Goal: Task Accomplishment & Management: Use online tool/utility

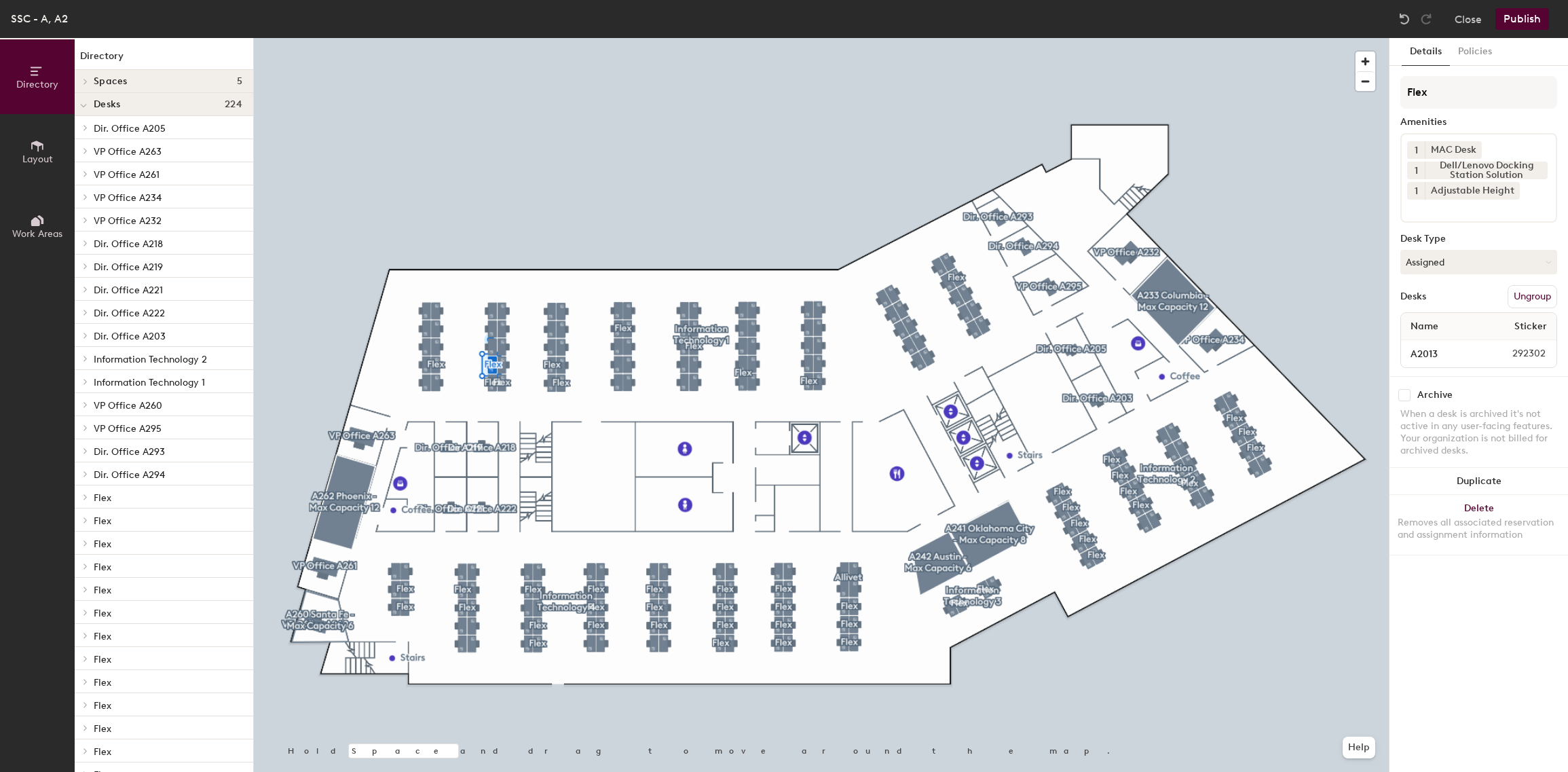
click at [1528, 288] on button "Ungroup" at bounding box center [1532, 297] width 49 height 23
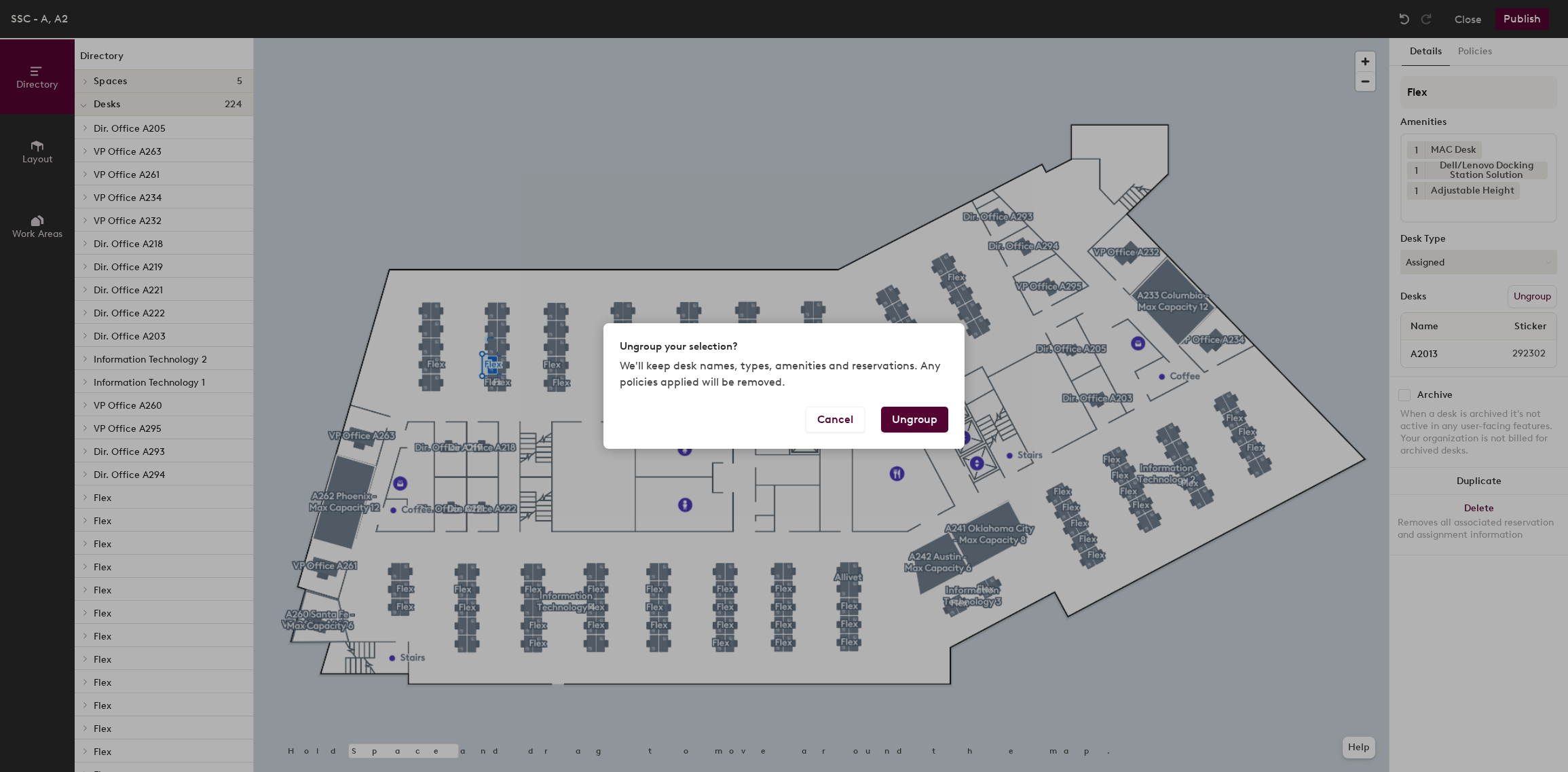
click at [930, 424] on button "Ungroup" at bounding box center [915, 420] width 67 height 26
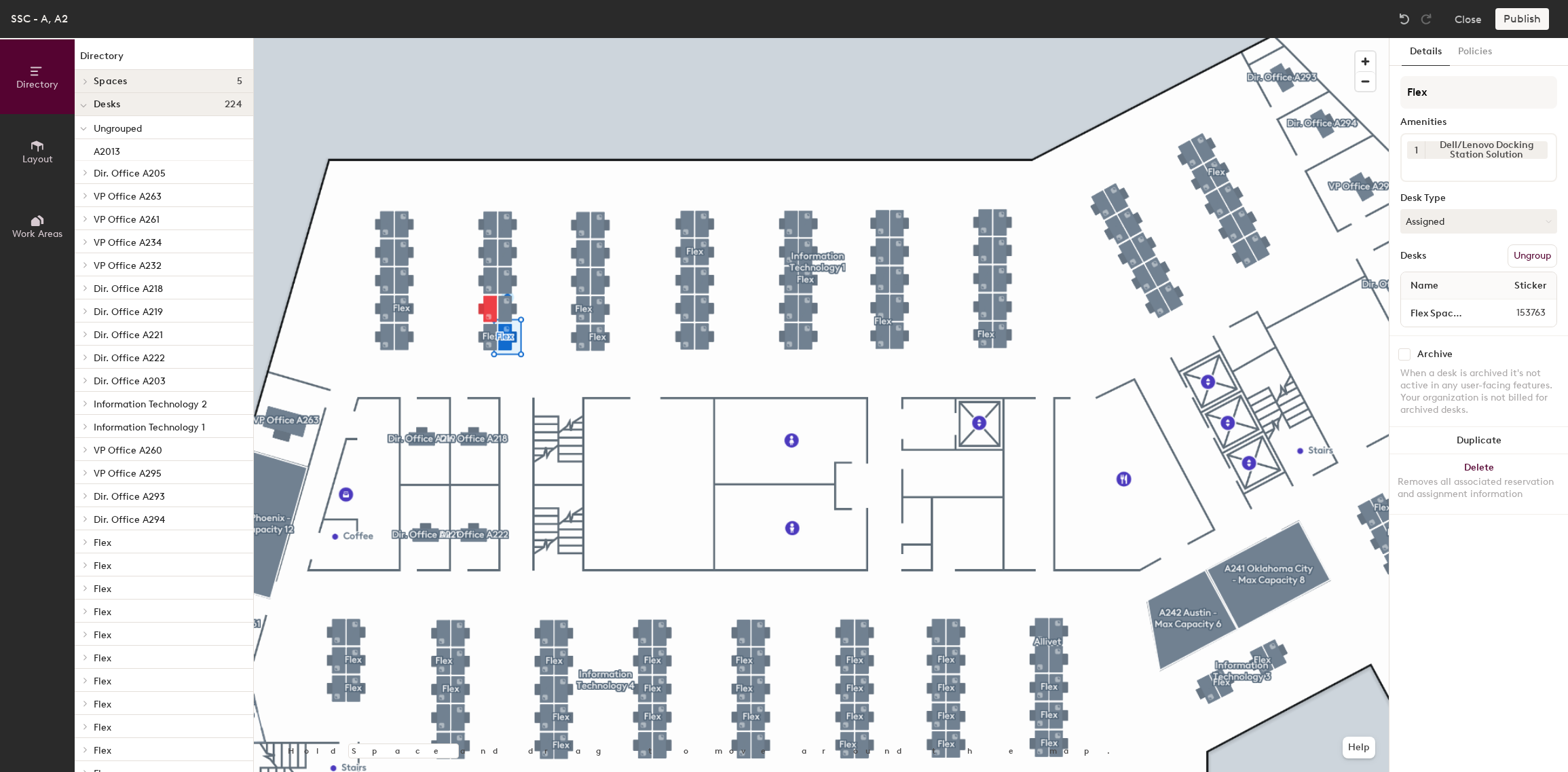
click at [1529, 246] on button "Ungroup" at bounding box center [1532, 256] width 49 height 23
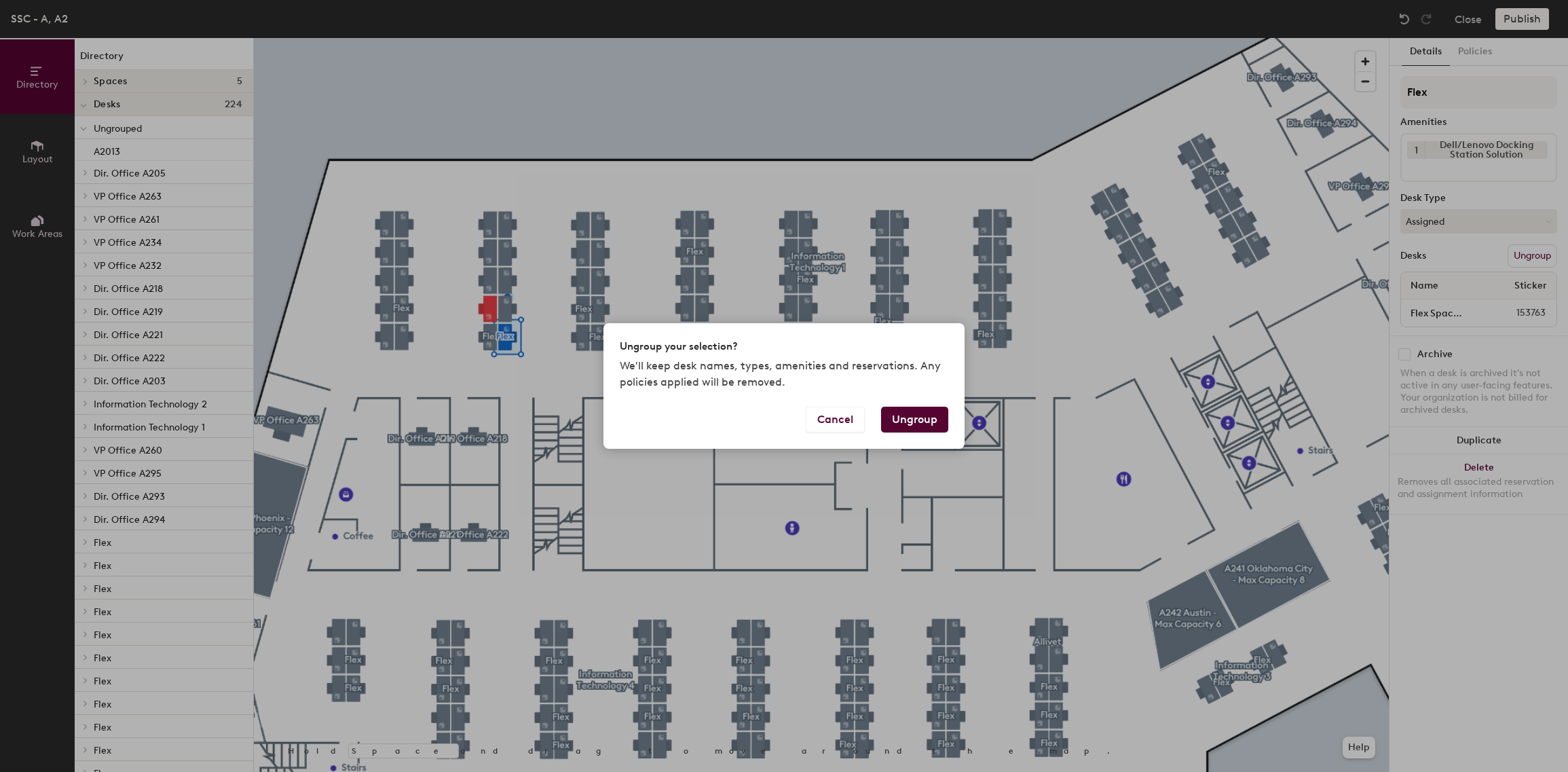
click at [927, 425] on button "Ungroup" at bounding box center [915, 420] width 67 height 26
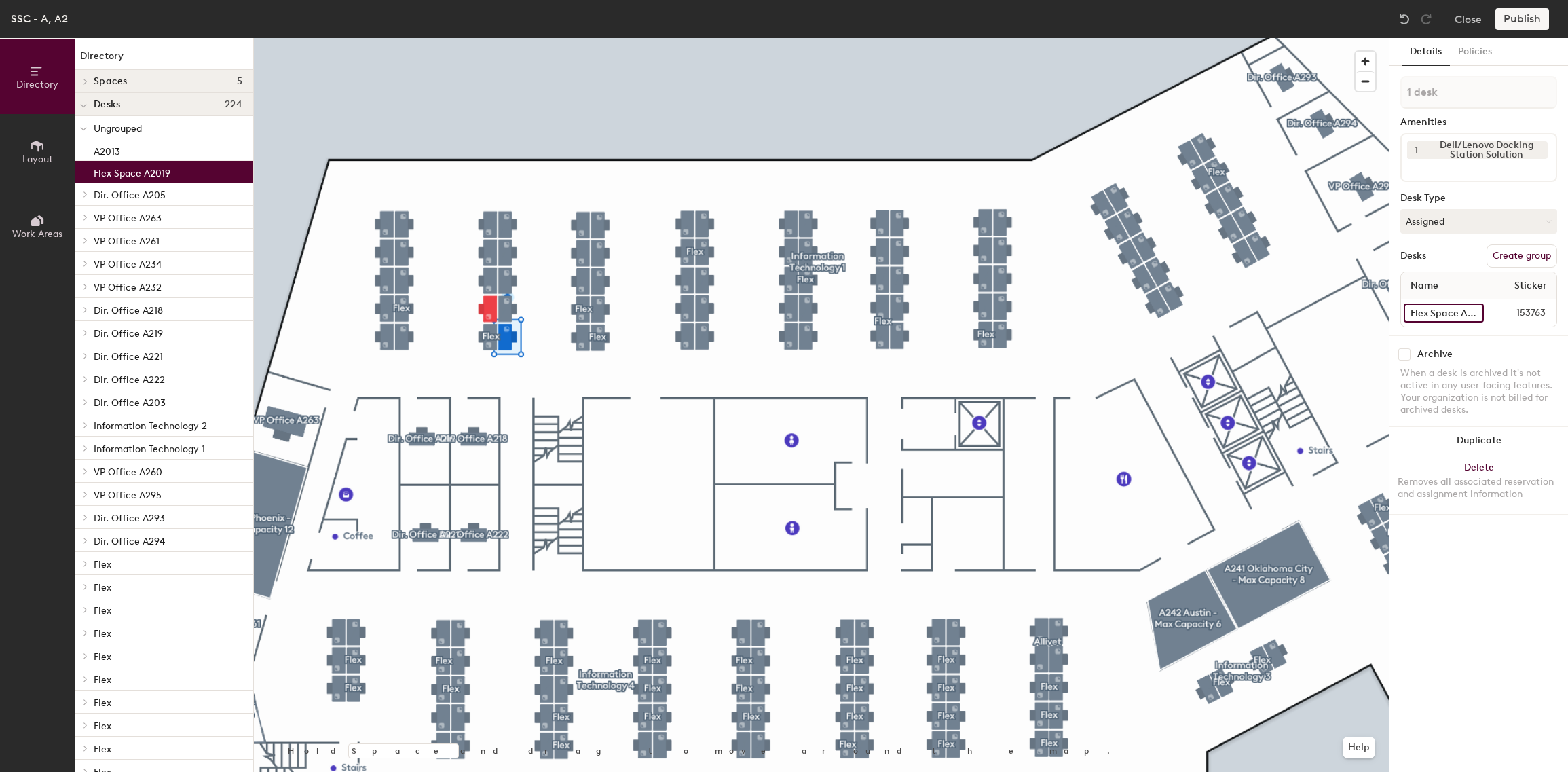
click at [1411, 303] on input "Flex Space A2019" at bounding box center [1443, 313] width 80 height 19
click at [1420, 306] on input "Flex Space A2019" at bounding box center [1443, 313] width 80 height 19
type input "A2019"
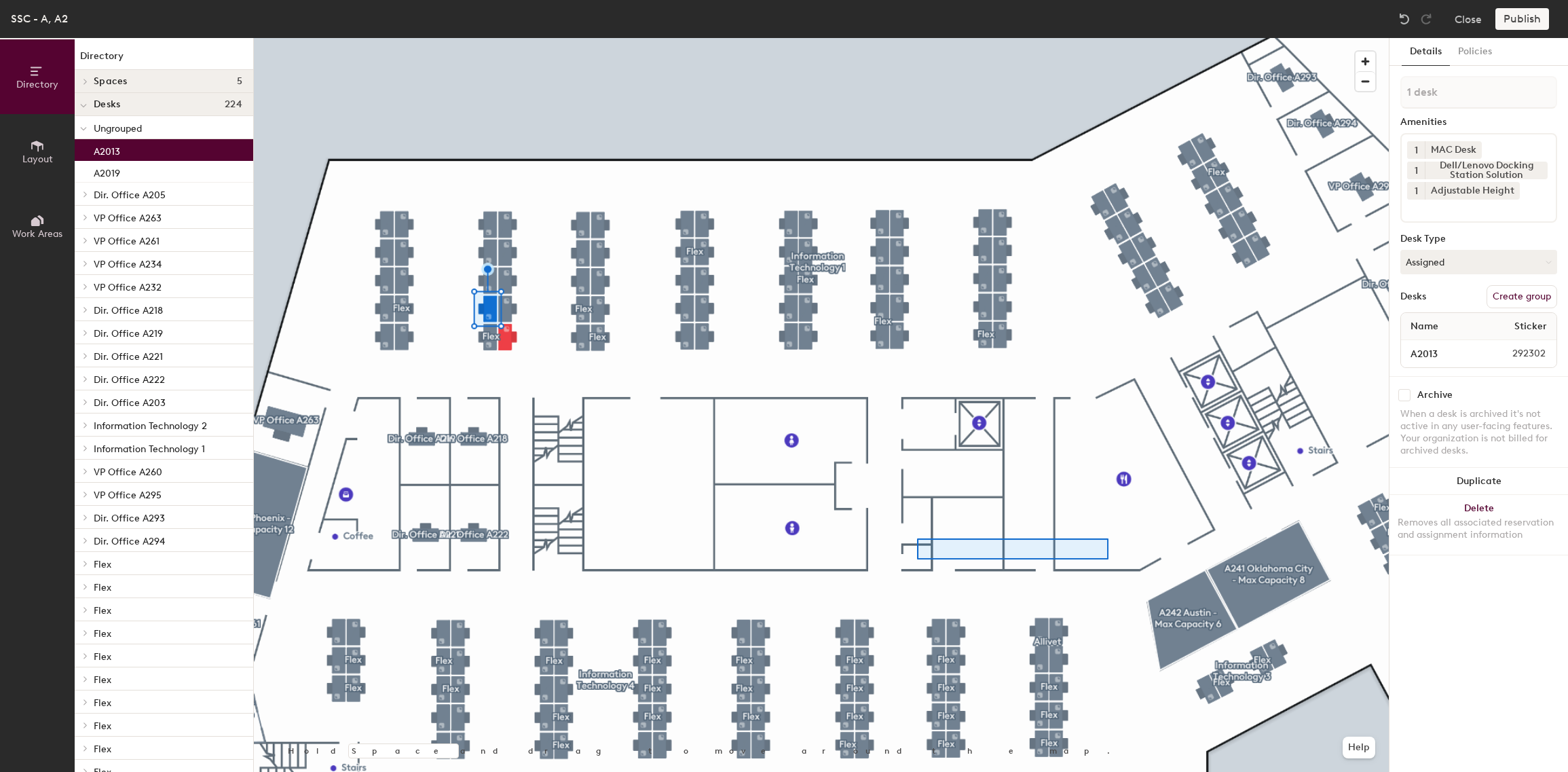
click at [917, 38] on div at bounding box center [821, 38] width 1135 height 0
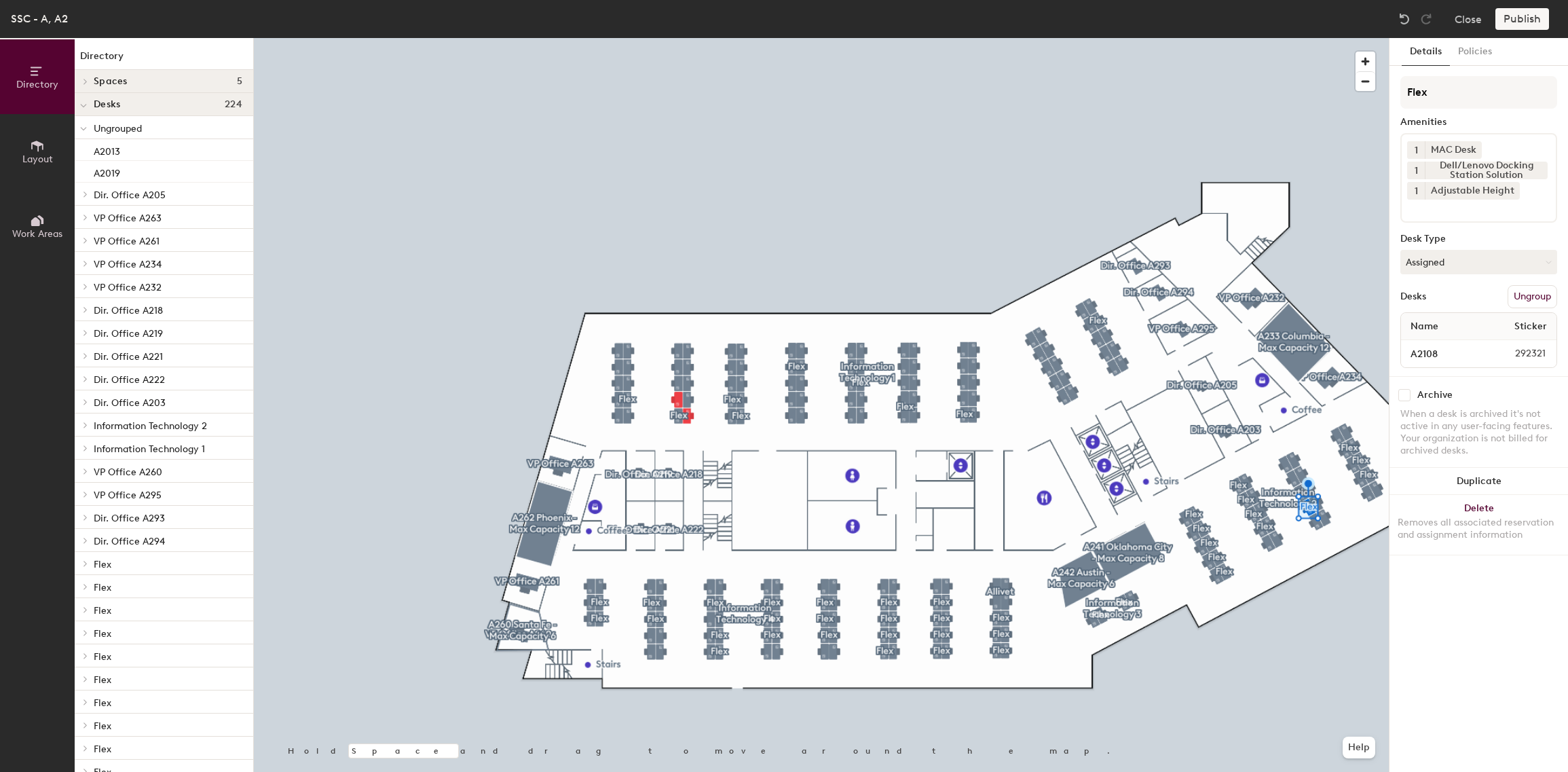
click at [1516, 289] on button "Ungroup" at bounding box center [1532, 297] width 49 height 23
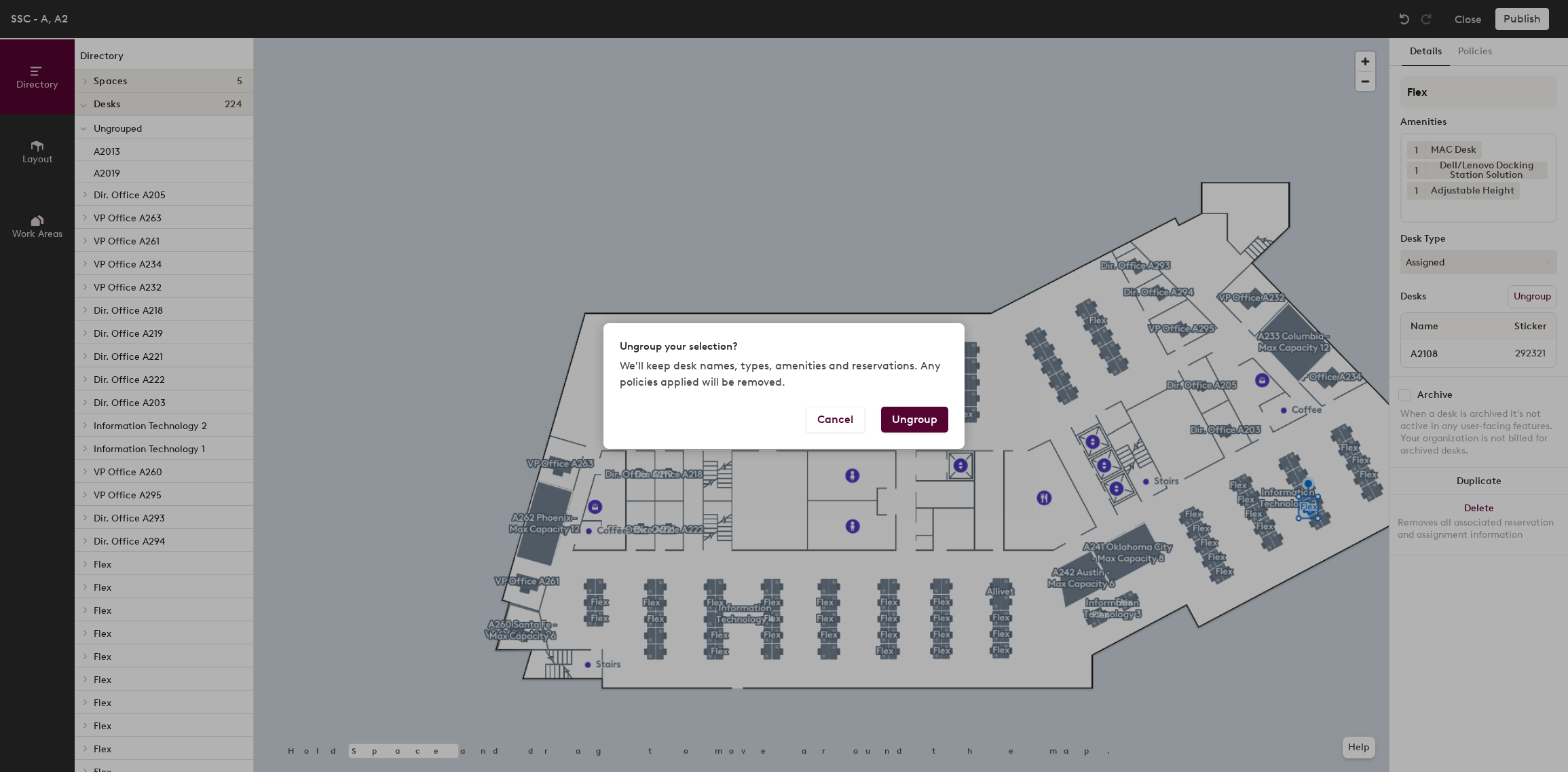
click at [917, 422] on button "Ungroup" at bounding box center [915, 420] width 67 height 26
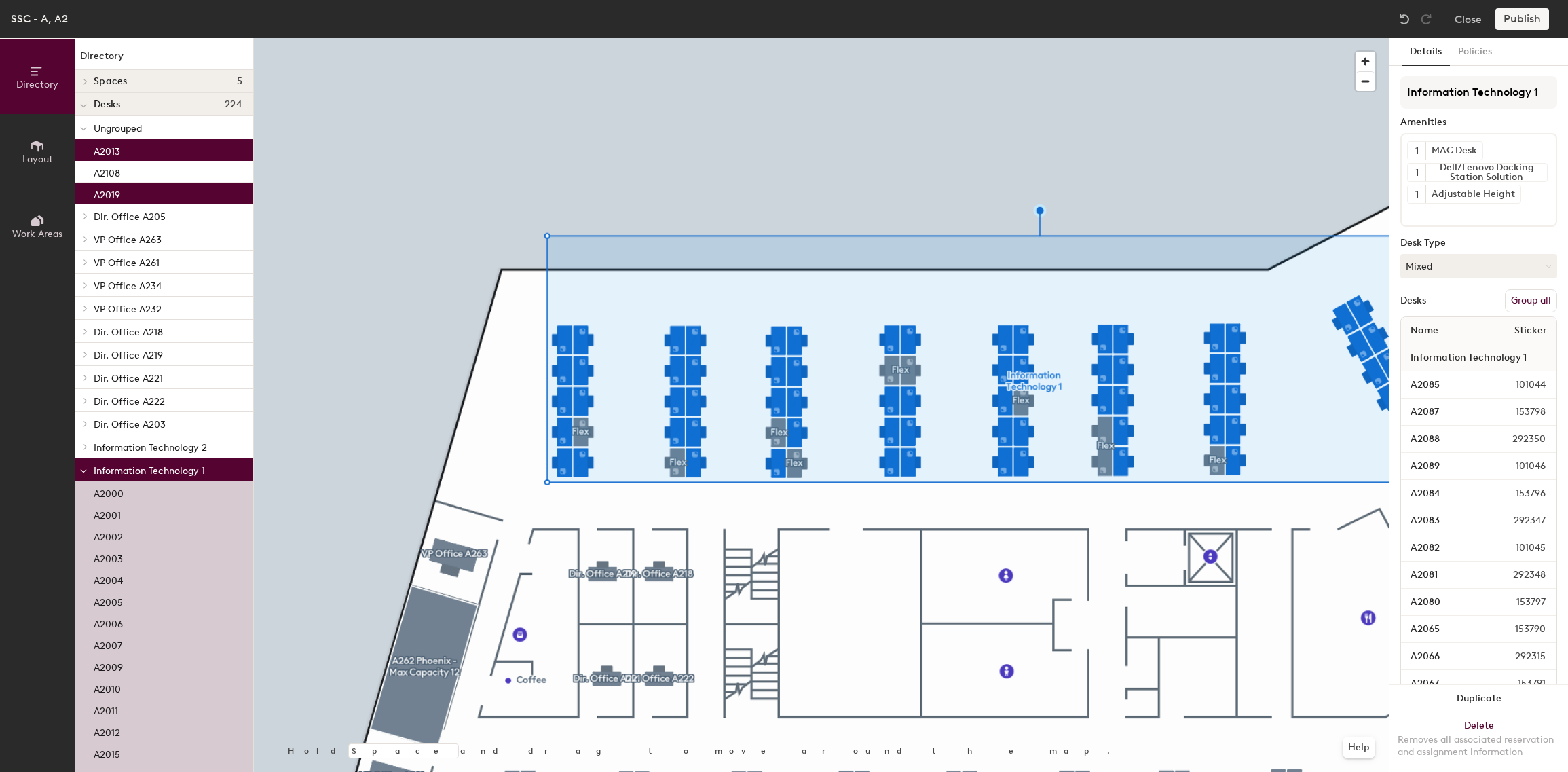
click at [1516, 294] on button "Group all" at bounding box center [1531, 300] width 52 height 23
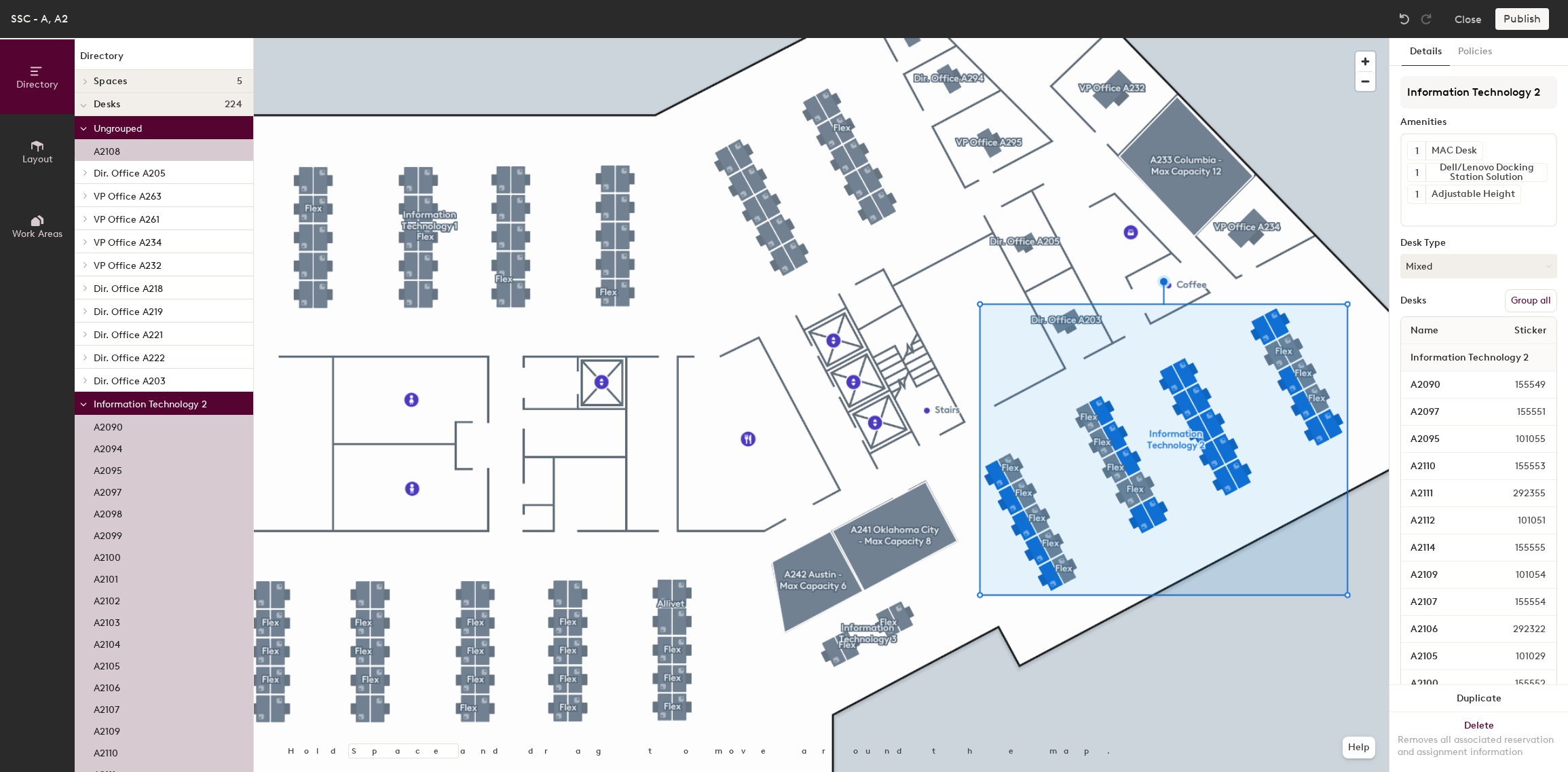
click at [1509, 297] on button "Group all" at bounding box center [1531, 300] width 52 height 23
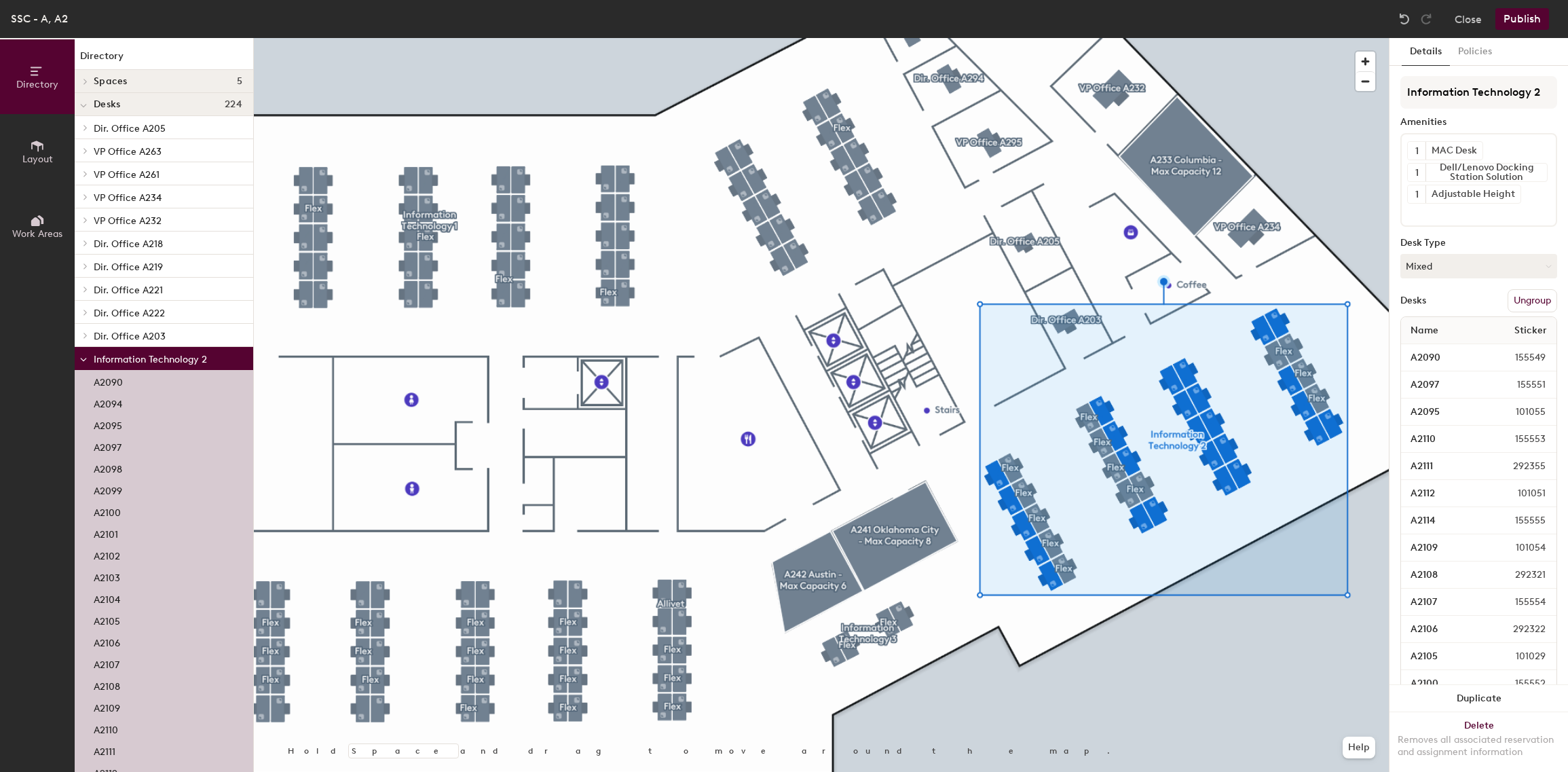
click at [1528, 17] on button "Publish" at bounding box center [1522, 19] width 54 height 22
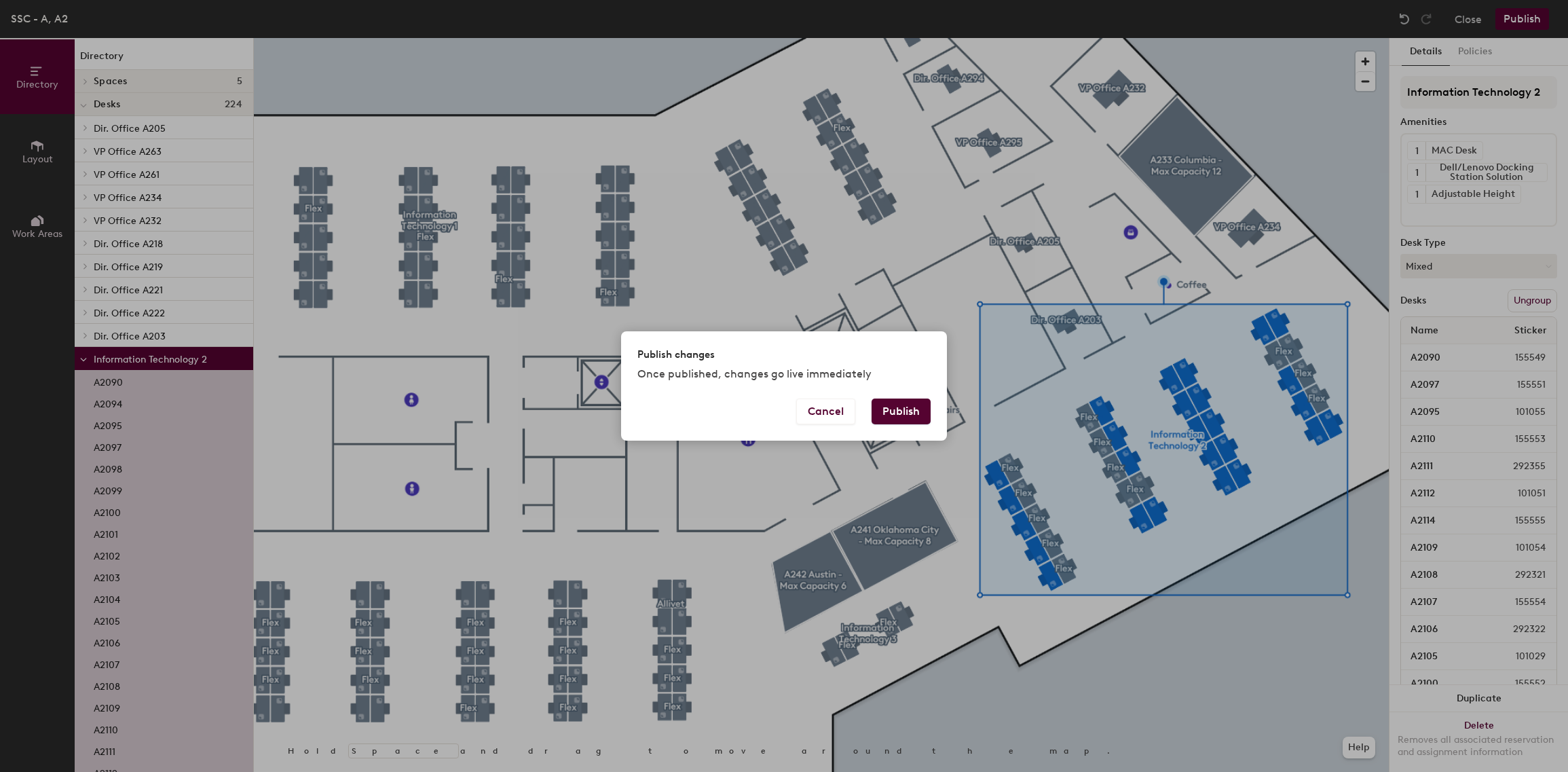
click at [894, 415] on button "Publish" at bounding box center [901, 411] width 59 height 26
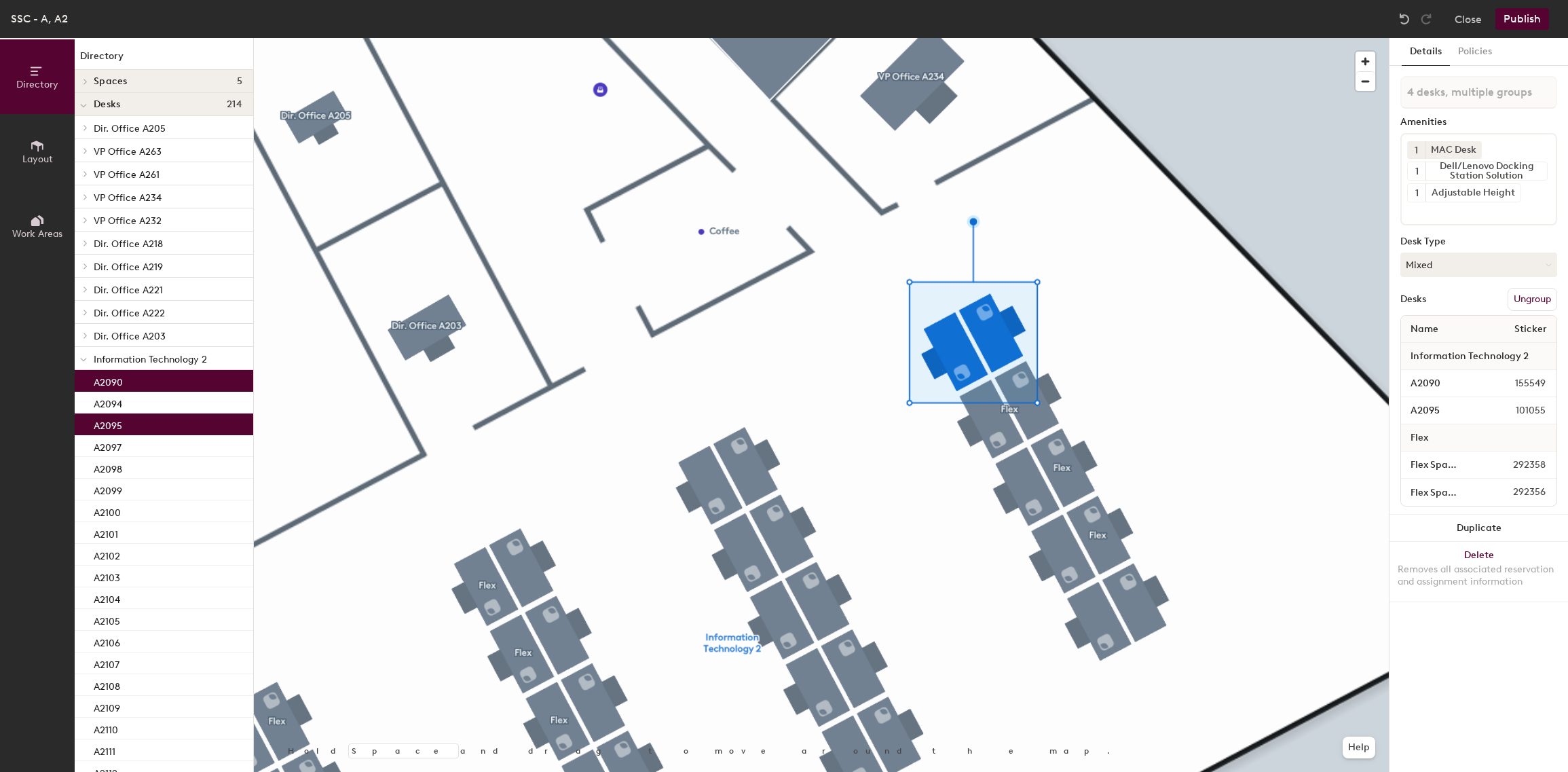
type input "7 desks, multiple groups"
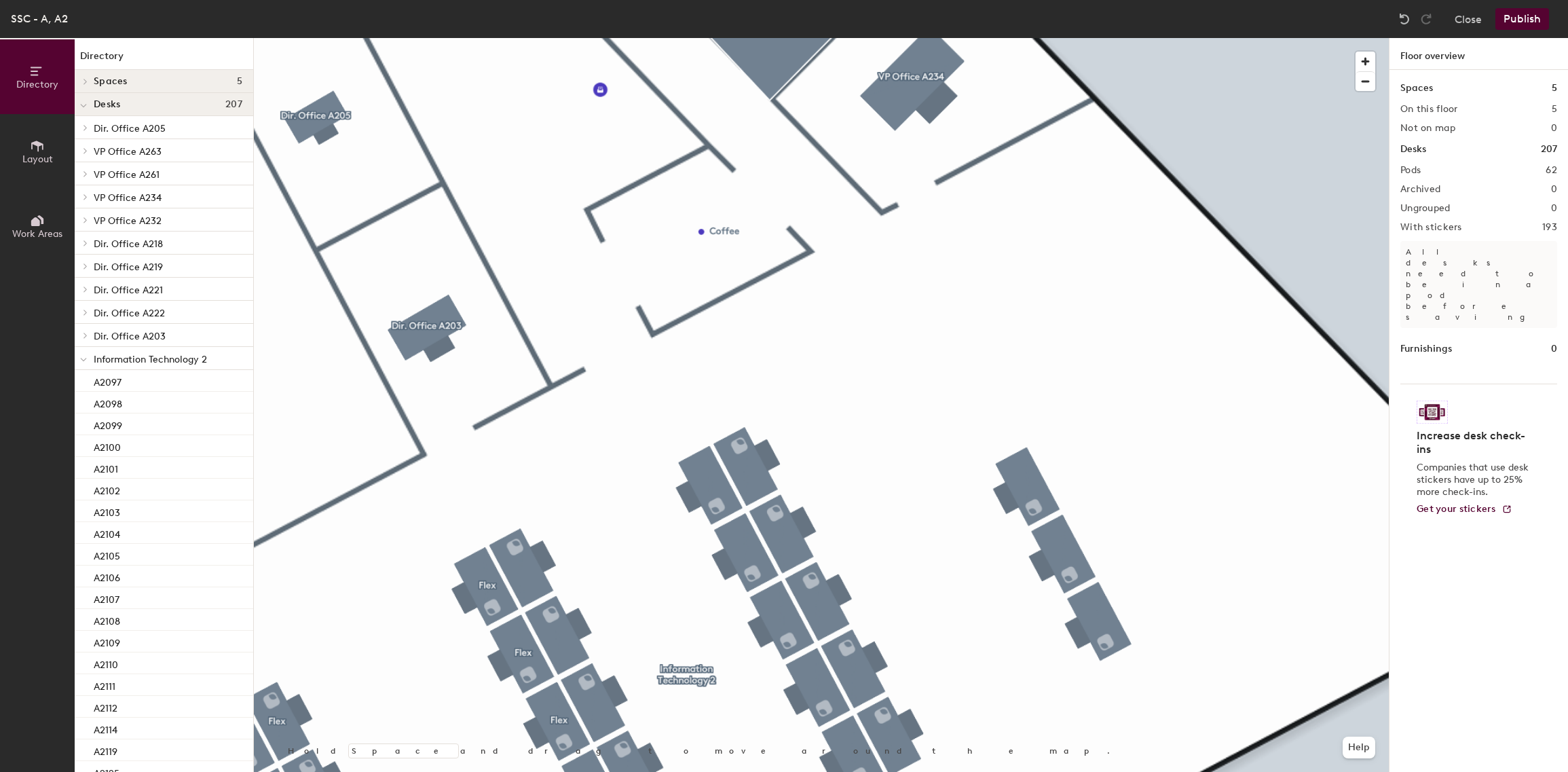
click at [1511, 22] on button "Publish" at bounding box center [1522, 19] width 54 height 22
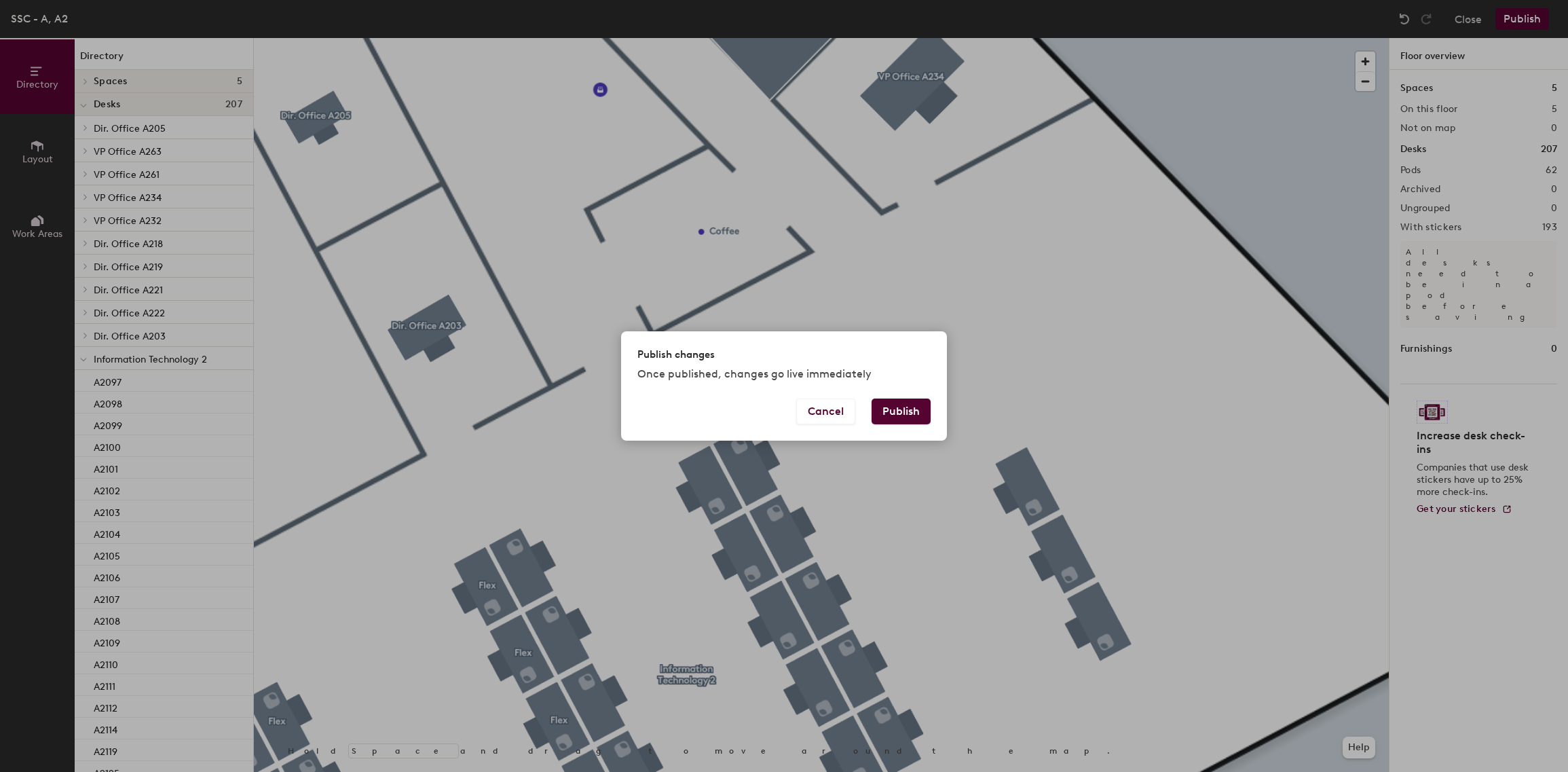
click at [894, 417] on button "Publish" at bounding box center [901, 411] width 59 height 26
